Goal: Task Accomplishment & Management: Manage account settings

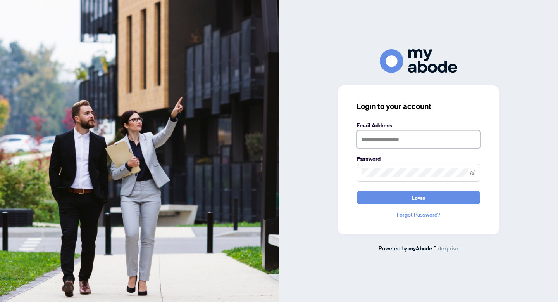
click at [389, 137] on input "text" at bounding box center [419, 139] width 124 height 18
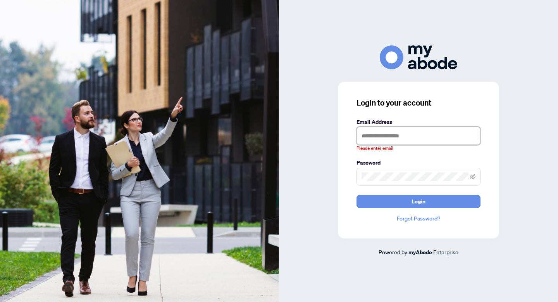
type input "**********"
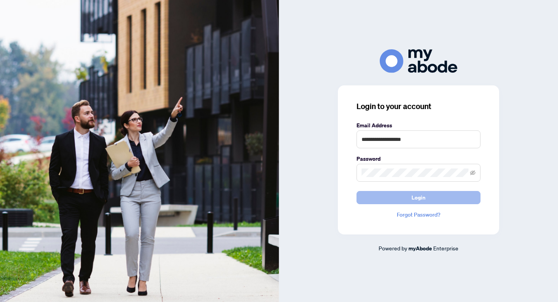
click at [408, 196] on button "Login" at bounding box center [419, 197] width 124 height 13
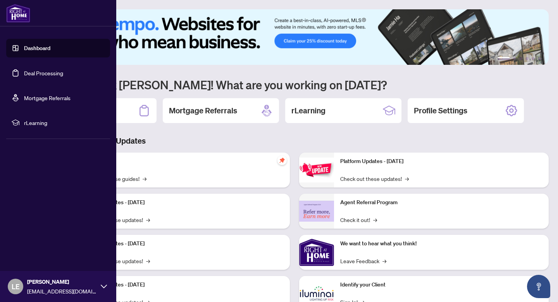
click at [24, 75] on link "Deal Processing" at bounding box center [43, 72] width 39 height 7
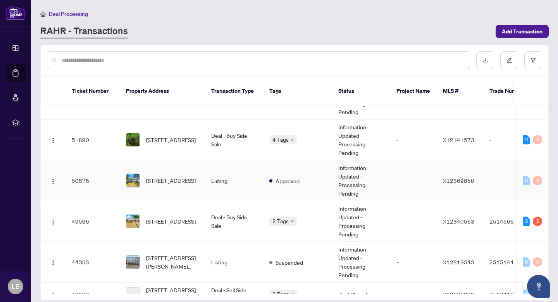
scroll to position [70, 0]
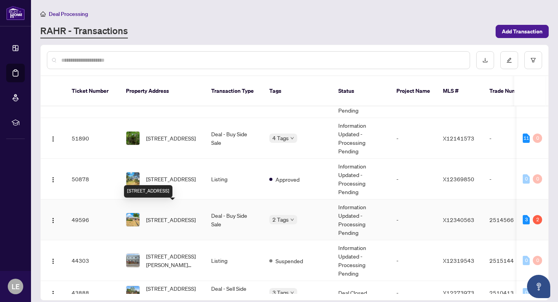
click at [174, 215] on span "84 North Trent St, Hastings, Ontario K0K 2C0, Canada" at bounding box center [171, 219] width 50 height 9
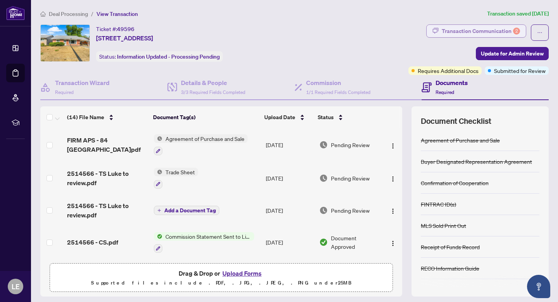
click at [496, 28] on div "Transaction Communication 2" at bounding box center [481, 31] width 78 height 12
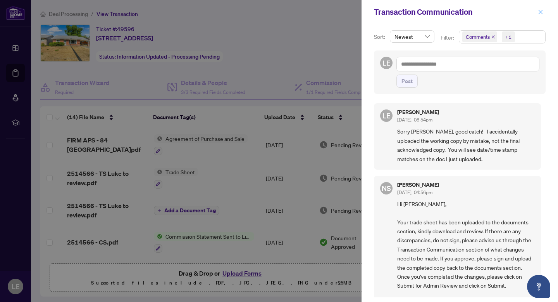
click at [540, 14] on icon "close" at bounding box center [540, 11] width 5 height 5
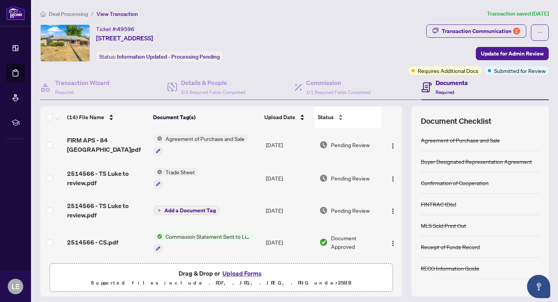
scroll to position [22, 0]
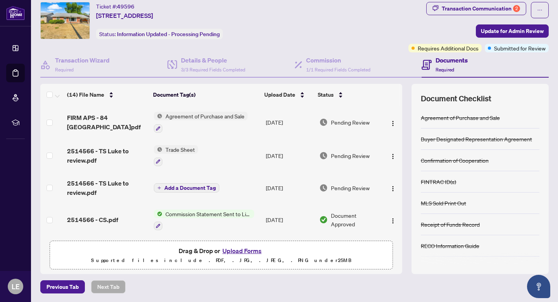
click at [102, 216] on span "2514566 - CS.pdf" at bounding box center [92, 219] width 51 height 9
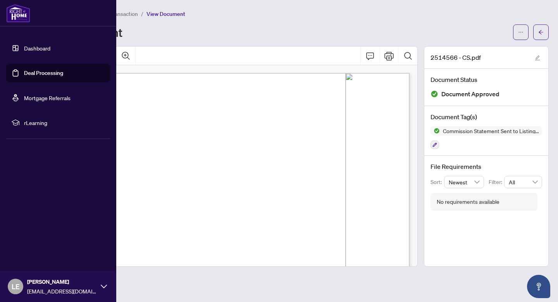
click at [24, 73] on link "Deal Processing" at bounding box center [43, 72] width 39 height 7
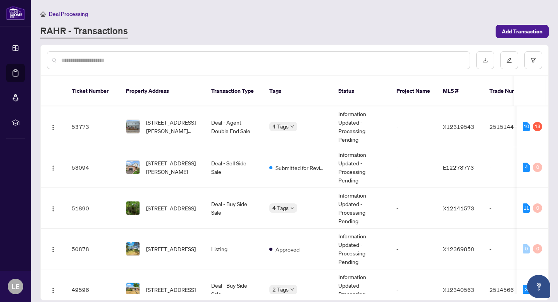
click at [230, 28] on div "RAHR - Transactions" at bounding box center [265, 31] width 451 height 14
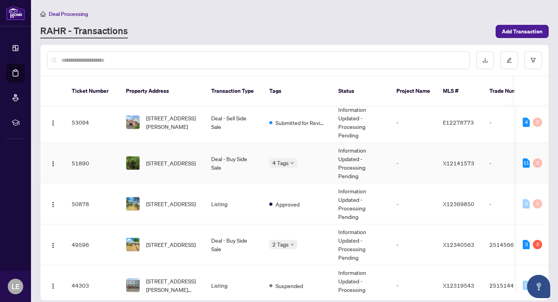
scroll to position [64, 0]
